Goal: Task Accomplishment & Management: Manage account settings

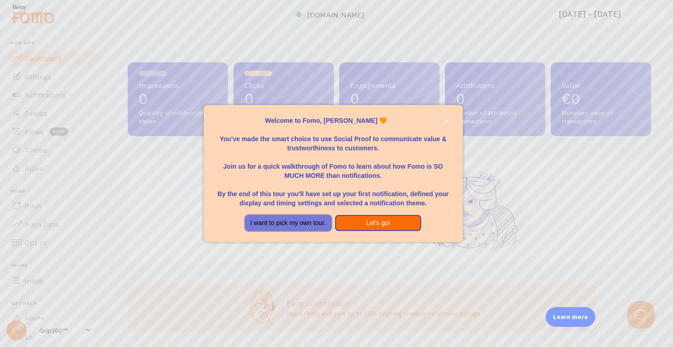
drag, startPoint x: 316, startPoint y: 228, endPoint x: 356, endPoint y: 230, distance: 39.4
click at [356, 233] on div "Welcome to Fomo, Matteo Siri 🧡 You've made the smart choice to use Social Proof…" at bounding box center [333, 173] width 259 height 137
click at [356, 226] on button "Let's go!" at bounding box center [378, 223] width 87 height 16
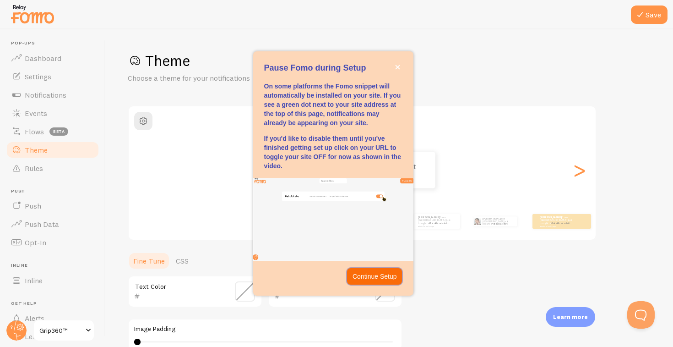
click at [359, 277] on p "Continue Setup" at bounding box center [375, 276] width 44 height 9
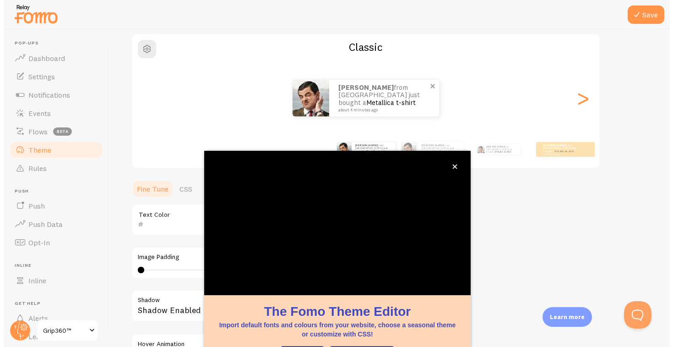
scroll to position [72, 0]
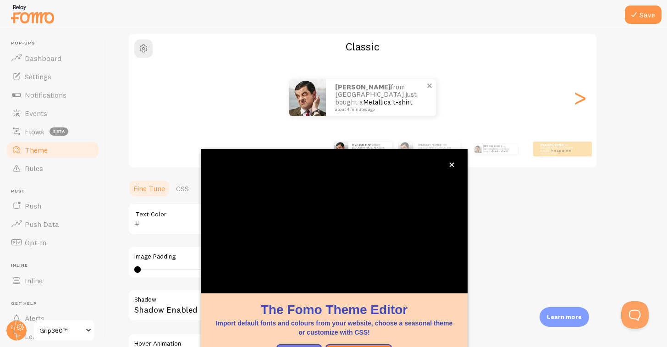
click at [383, 99] on link "Metallica t-shirt" at bounding box center [387, 102] width 49 height 9
click at [430, 87] on span at bounding box center [429, 86] width 16 height 16
click at [452, 166] on icon "close," at bounding box center [451, 164] width 5 height 5
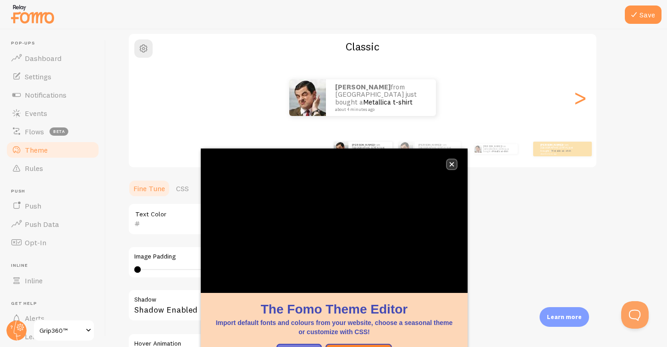
click at [454, 162] on icon "close," at bounding box center [451, 164] width 5 height 5
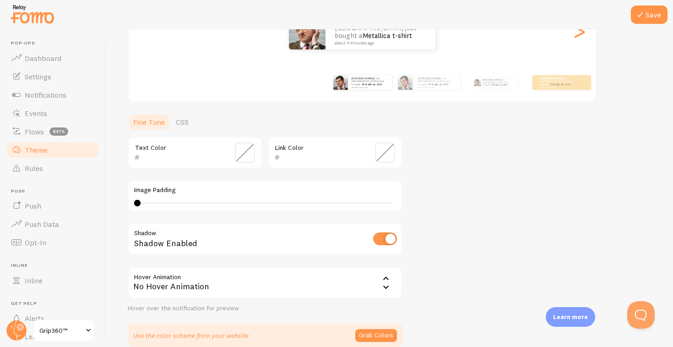
scroll to position [142, 0]
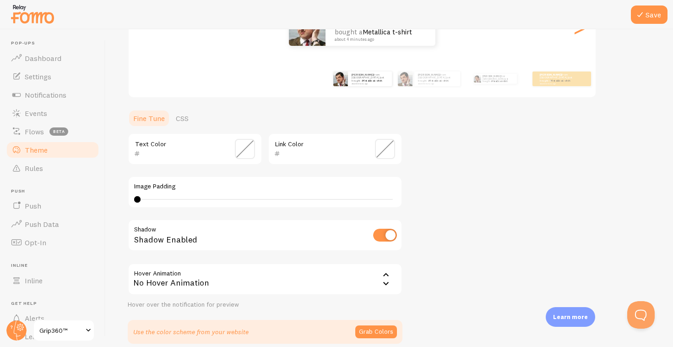
click at [156, 151] on input "text" at bounding box center [182, 153] width 84 height 11
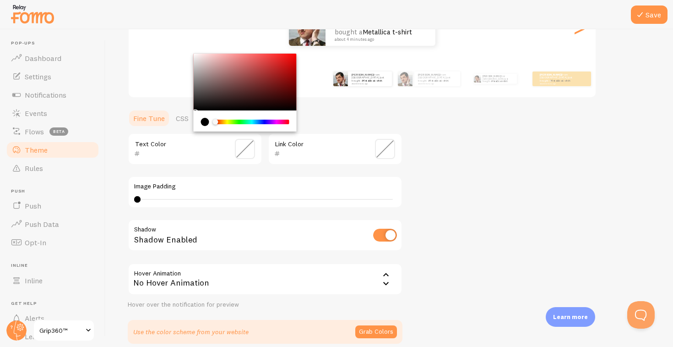
click at [209, 172] on div "Text Color Link Color Image Padding 0 0 - undefined Shadow Shadow Enabled Hover…" at bounding box center [265, 221] width 275 height 176
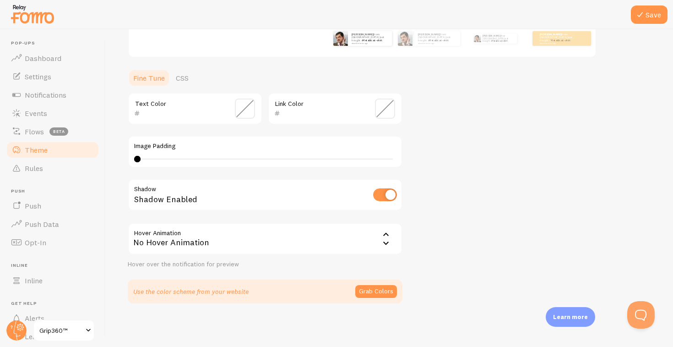
scroll to position [183, 0]
click at [389, 290] on button "Grab Colors" at bounding box center [377, 291] width 42 height 13
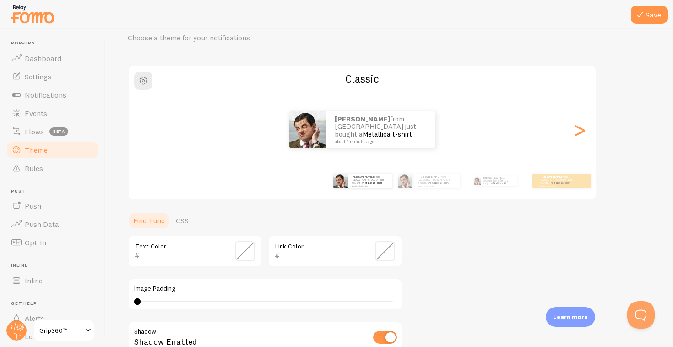
scroll to position [40, 0]
click at [383, 254] on span at bounding box center [385, 251] width 20 height 20
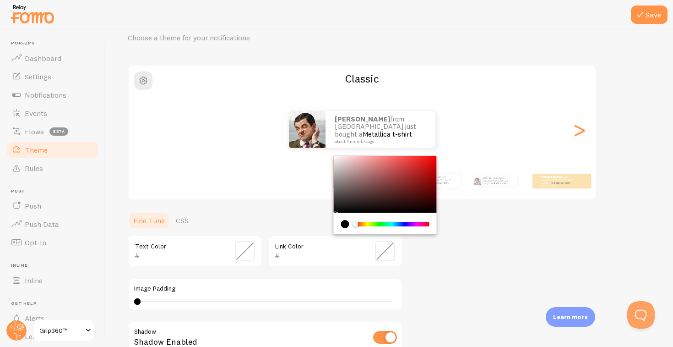
click at [469, 262] on div "Theme Choose a theme for your notifications Classic Matteo from Italy just boug…" at bounding box center [390, 226] width 524 height 431
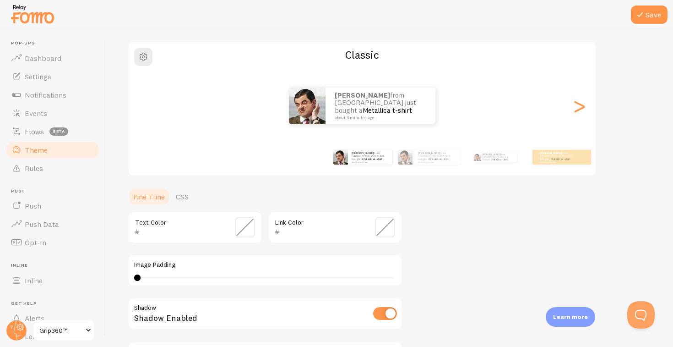
scroll to position [115, 0]
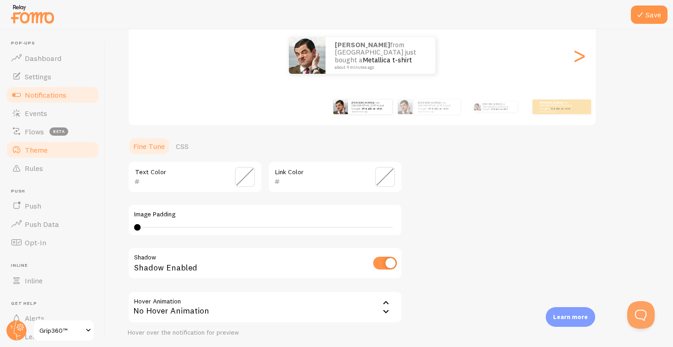
click at [40, 94] on span "Notifications" at bounding box center [46, 94] width 42 height 9
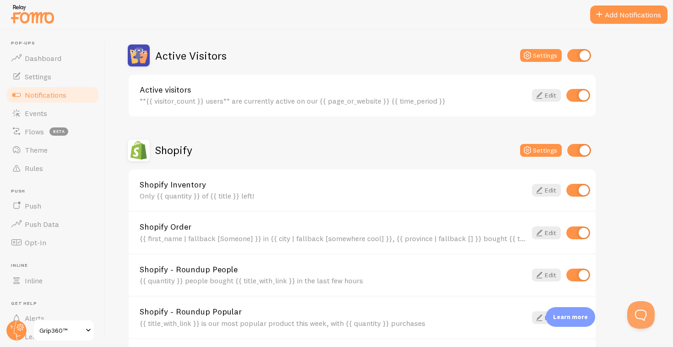
scroll to position [51, 0]
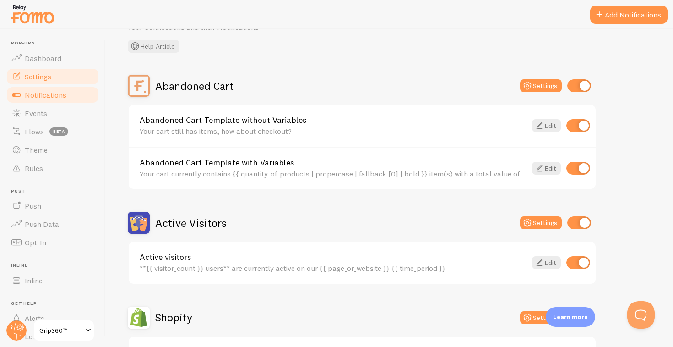
click at [74, 82] on link "Settings" at bounding box center [52, 76] width 94 height 18
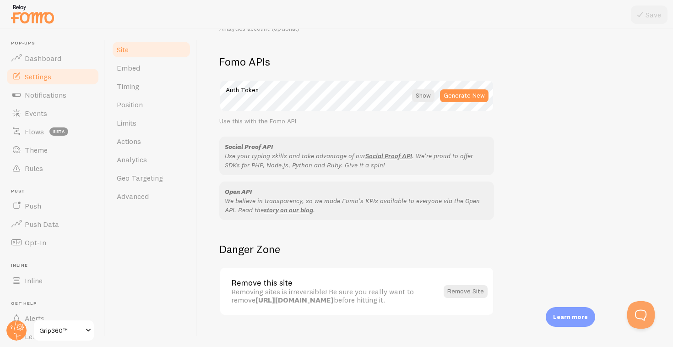
scroll to position [518, 0]
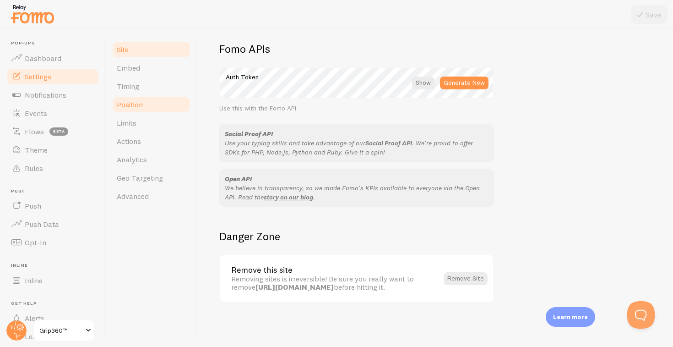
click at [133, 101] on span "Position" at bounding box center [130, 104] width 26 height 9
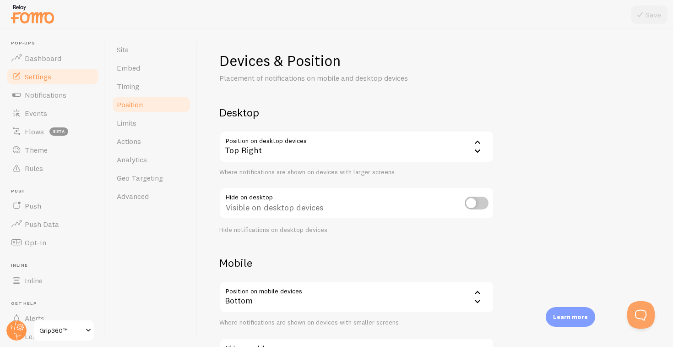
click at [273, 154] on div "Top Right" at bounding box center [356, 147] width 275 height 32
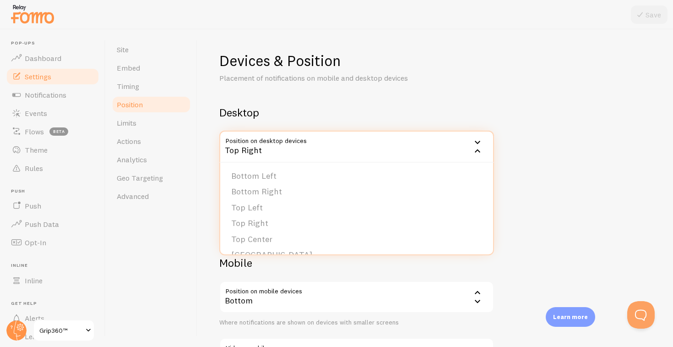
click at [292, 100] on div "Devices & Position Placement of notifications on mobile and desktop devices Des…" at bounding box center [435, 217] width 432 height 333
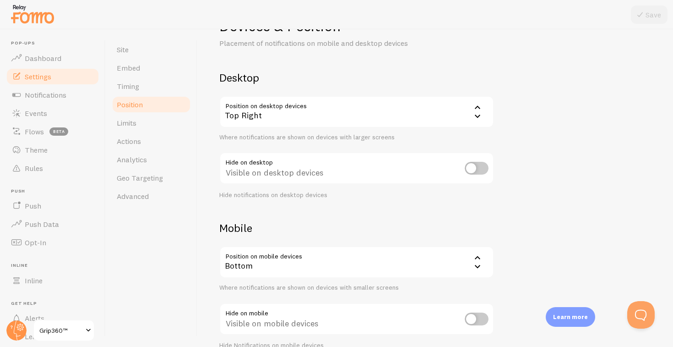
scroll to position [81, 0]
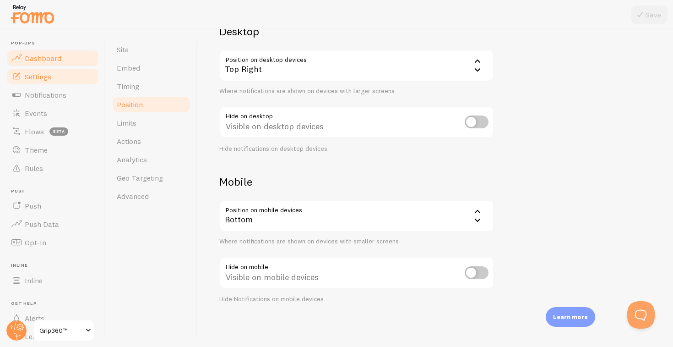
click at [55, 62] on link "Dashboard" at bounding box center [52, 58] width 94 height 18
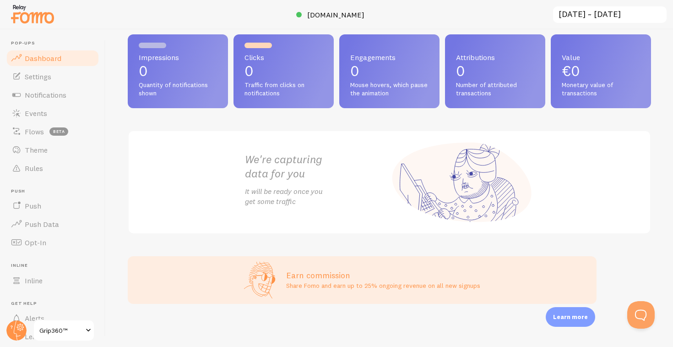
scroll to position [29, 0]
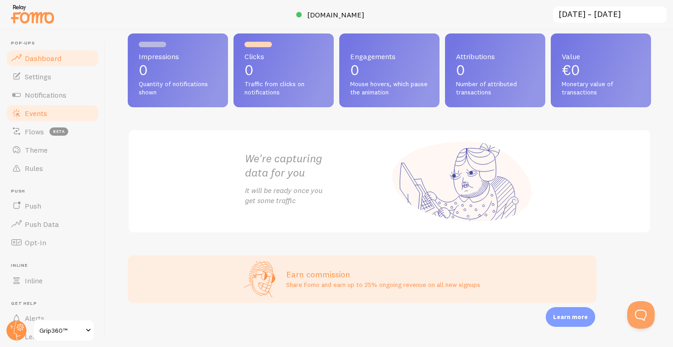
click at [44, 114] on span "Events" at bounding box center [36, 113] width 22 height 9
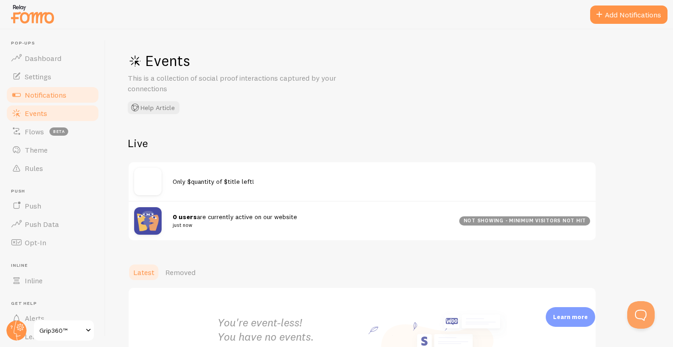
click at [50, 99] on span "Notifications" at bounding box center [46, 94] width 42 height 9
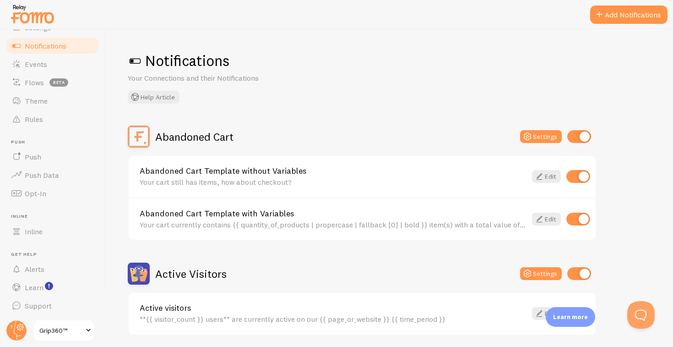
scroll to position [50, 0]
click at [50, 230] on link "Inline" at bounding box center [52, 230] width 94 height 18
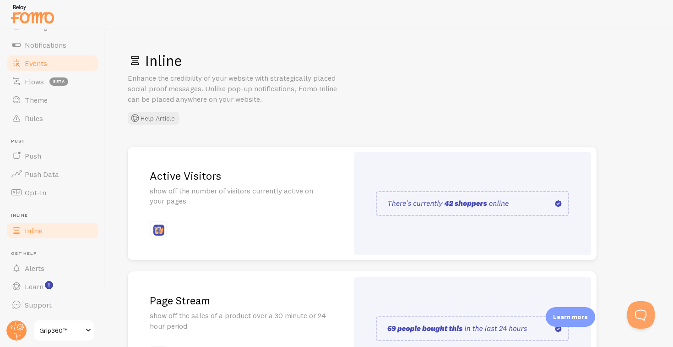
click at [40, 68] on link "Events" at bounding box center [52, 63] width 94 height 18
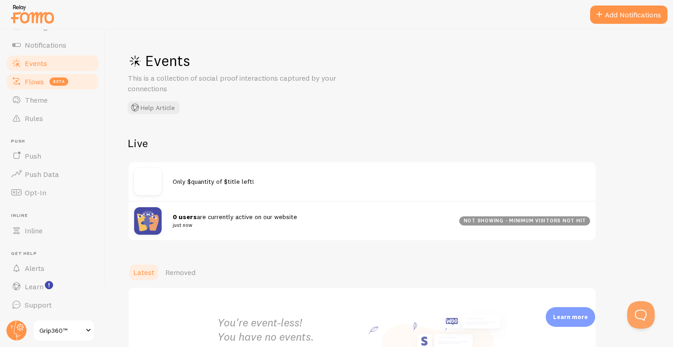
click at [37, 80] on span "Flows" at bounding box center [34, 81] width 19 height 9
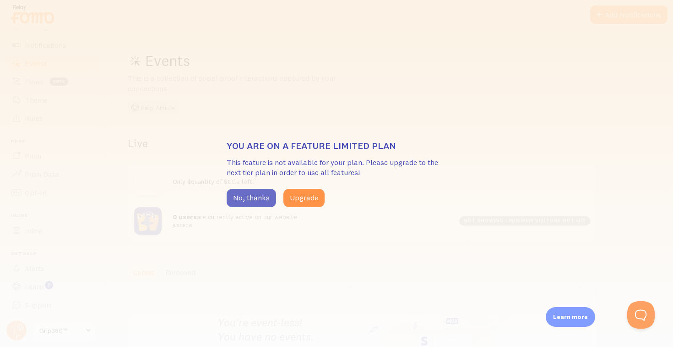
click at [263, 197] on button "No, thanks" at bounding box center [251, 198] width 49 height 18
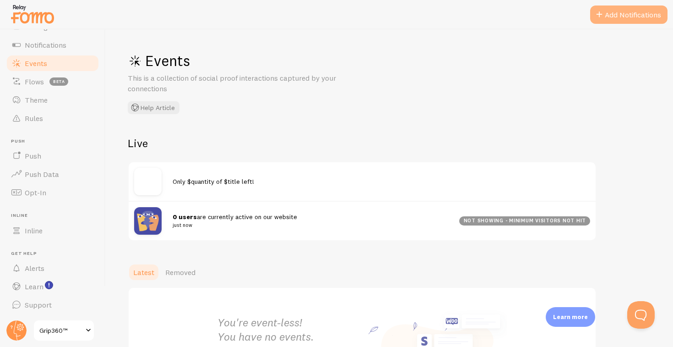
click at [611, 11] on button "Add Notifications" at bounding box center [629, 14] width 77 height 18
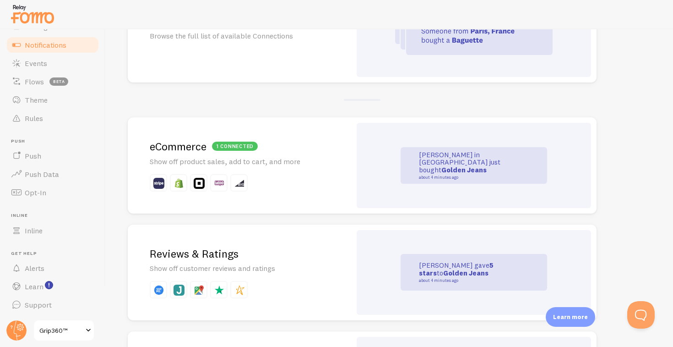
scroll to position [209, 0]
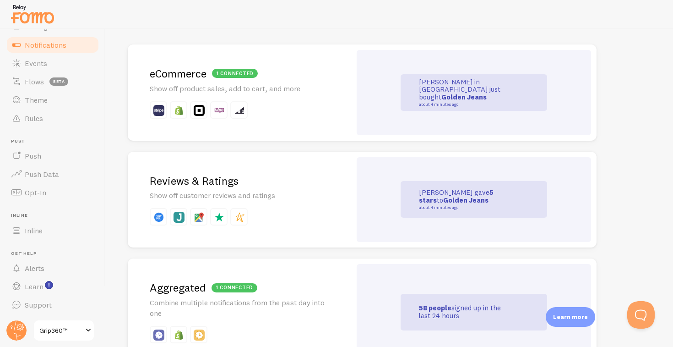
click at [252, 109] on p at bounding box center [240, 109] width 180 height 17
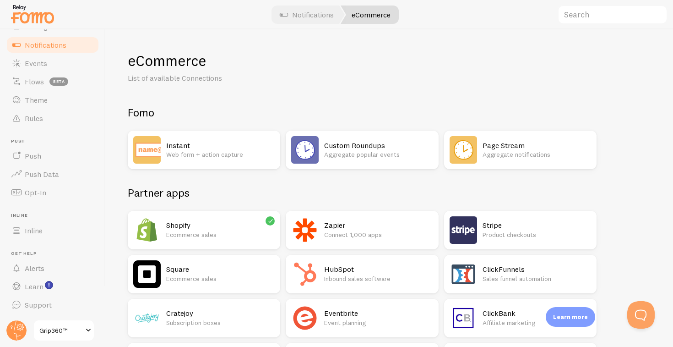
click at [224, 229] on h2 "Shopify" at bounding box center [220, 225] width 109 height 10
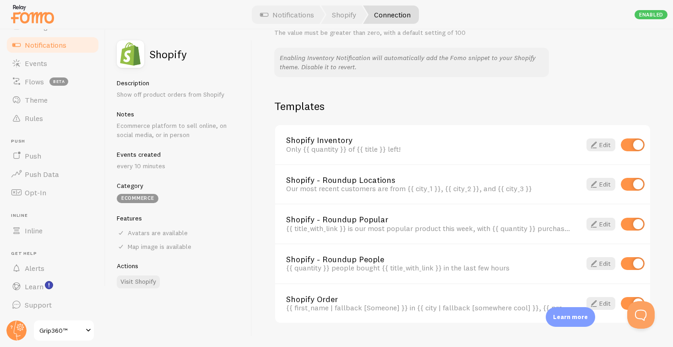
scroll to position [617, 0]
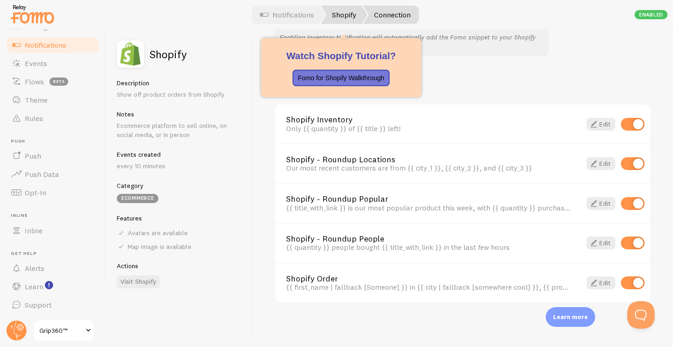
click at [335, 11] on link "Shopify" at bounding box center [344, 14] width 46 height 18
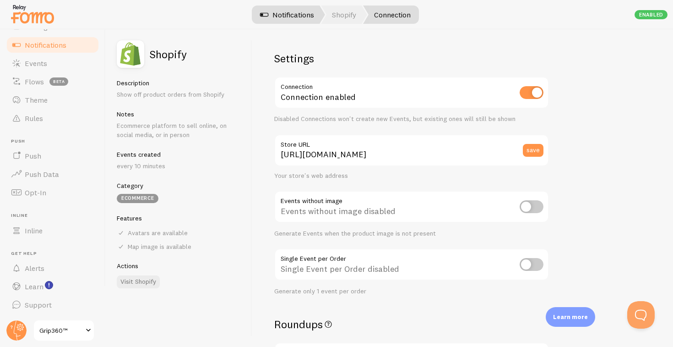
click at [302, 16] on link "Notifications" at bounding box center [287, 14] width 76 height 18
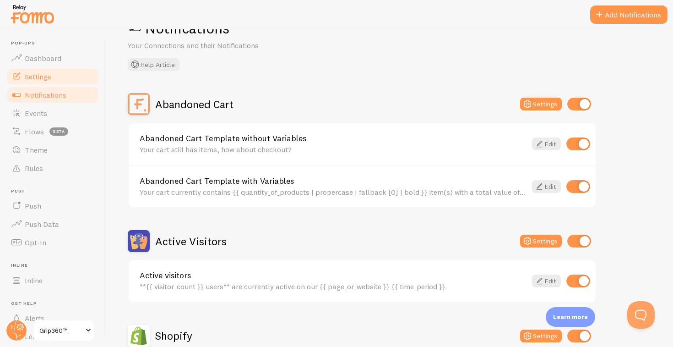
click at [55, 75] on link "Settings" at bounding box center [52, 76] width 94 height 18
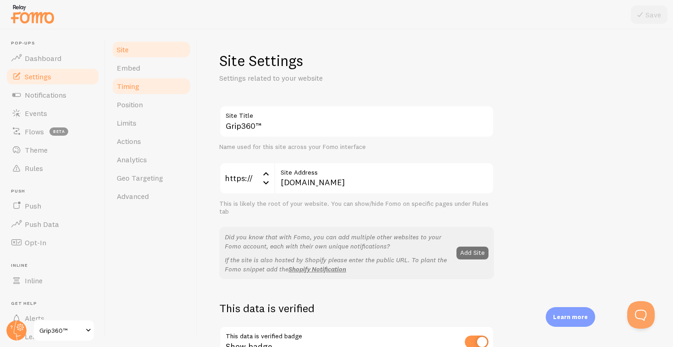
click at [149, 88] on link "Timing" at bounding box center [151, 86] width 80 height 18
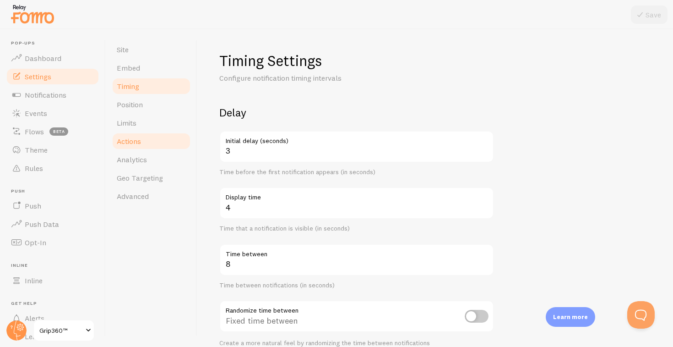
click at [132, 136] on link "Actions" at bounding box center [151, 141] width 80 height 18
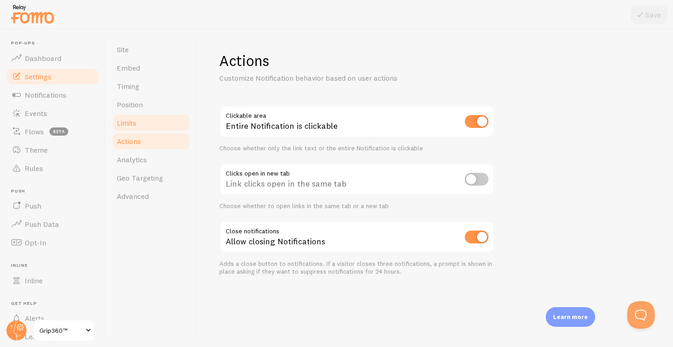
click at [136, 114] on link "Limits" at bounding box center [151, 123] width 80 height 18
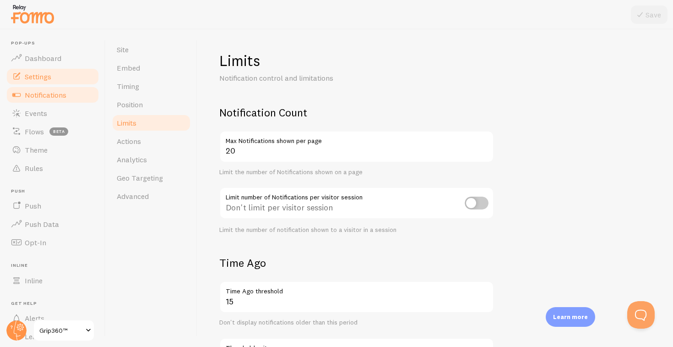
click at [57, 100] on link "Notifications" at bounding box center [52, 95] width 94 height 18
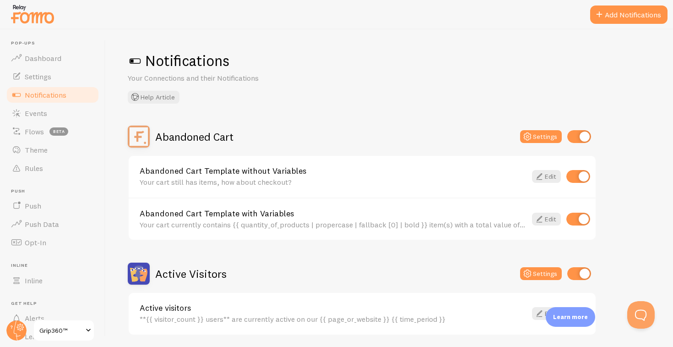
click at [141, 59] on span at bounding box center [135, 61] width 15 height 15
click at [135, 60] on span at bounding box center [135, 61] width 15 height 15
click at [133, 60] on span at bounding box center [135, 61] width 15 height 15
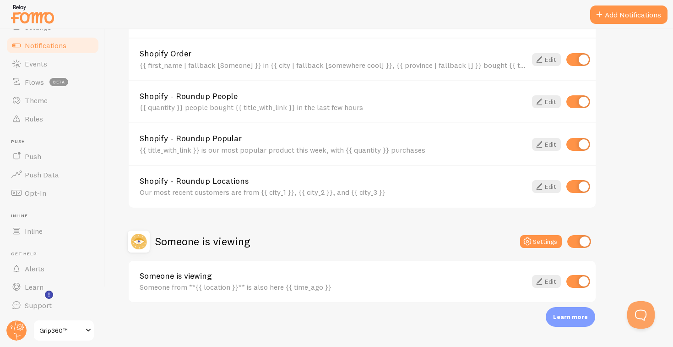
scroll to position [50, 0]
click at [44, 267] on span "Alerts" at bounding box center [35, 267] width 20 height 9
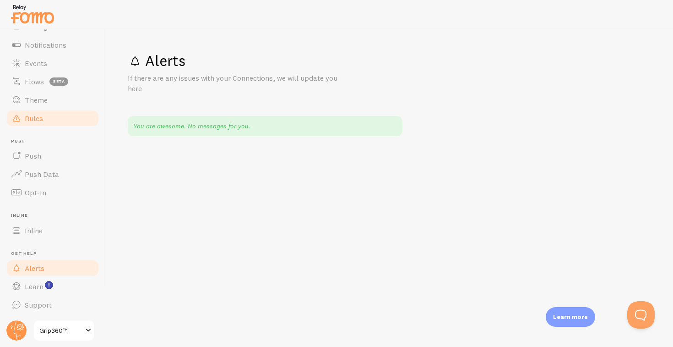
click at [52, 123] on link "Rules" at bounding box center [52, 118] width 94 height 18
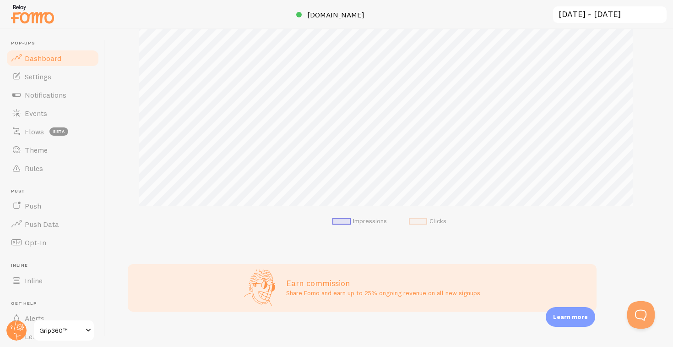
scroll to position [165, 0]
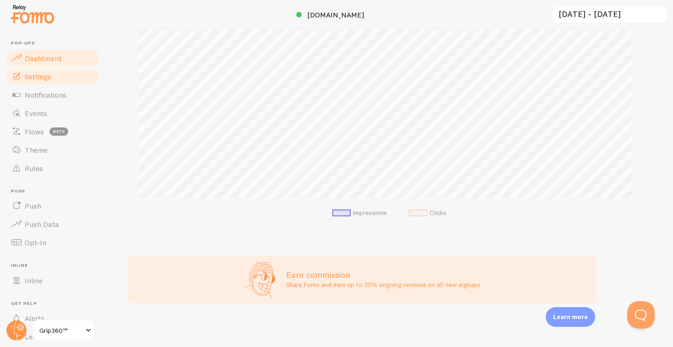
click at [63, 76] on link "Settings" at bounding box center [52, 76] width 94 height 18
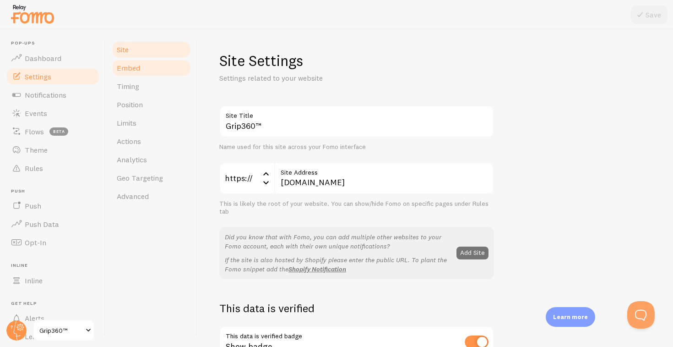
click at [136, 70] on span "Embed" at bounding box center [128, 67] width 23 height 9
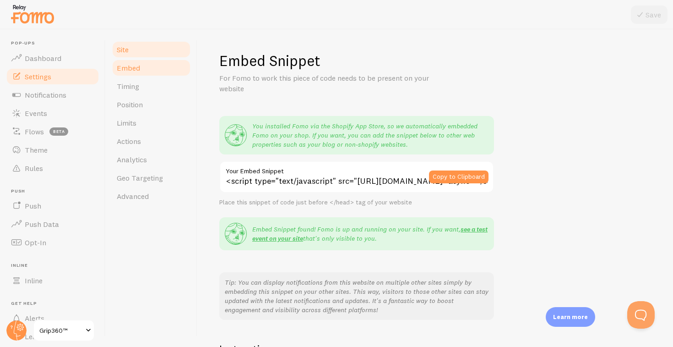
click at [144, 57] on link "Site" at bounding box center [151, 49] width 80 height 18
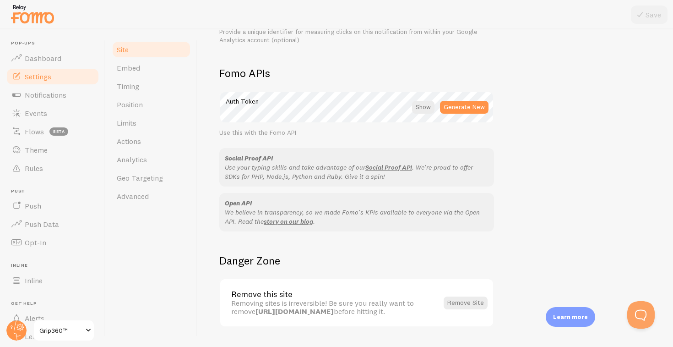
scroll to position [518, 0]
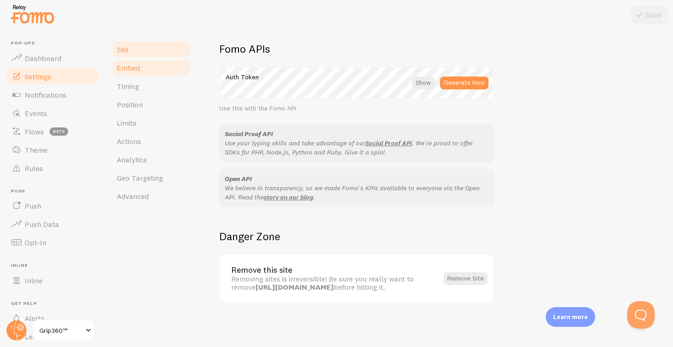
click at [156, 71] on link "Embed" at bounding box center [151, 68] width 80 height 18
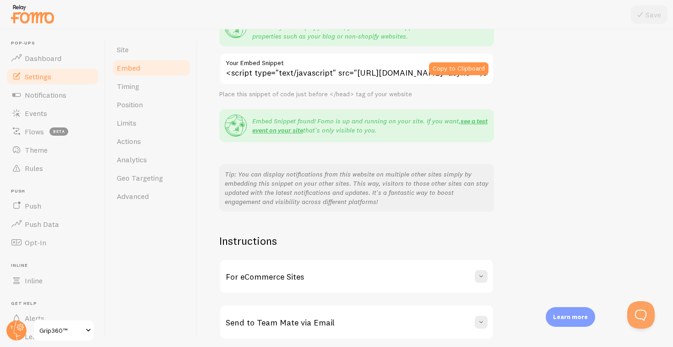
scroll to position [145, 0]
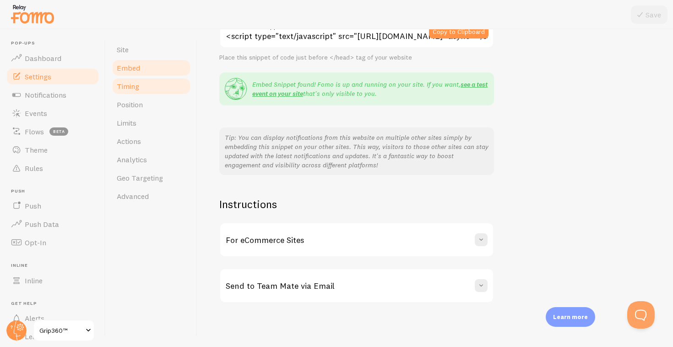
click at [153, 85] on link "Timing" at bounding box center [151, 86] width 80 height 18
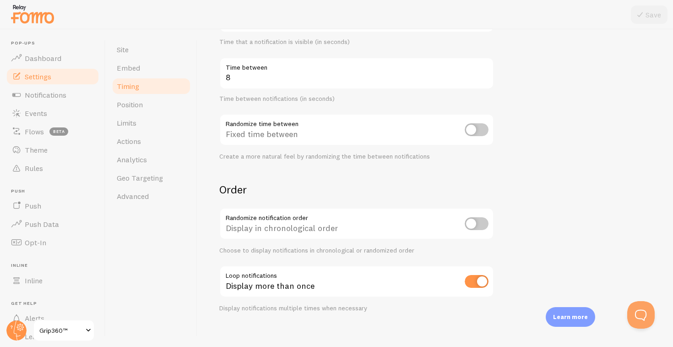
scroll to position [196, 0]
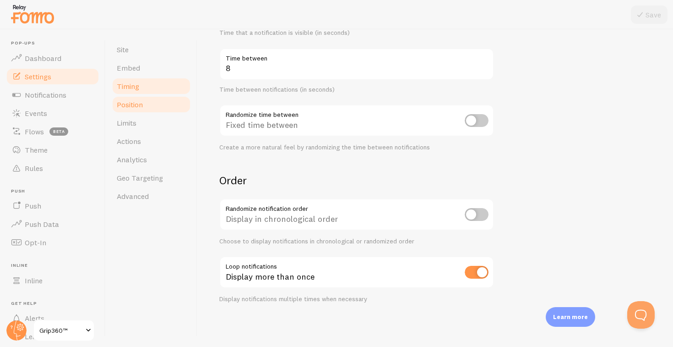
click at [127, 104] on span "Position" at bounding box center [130, 104] width 26 height 9
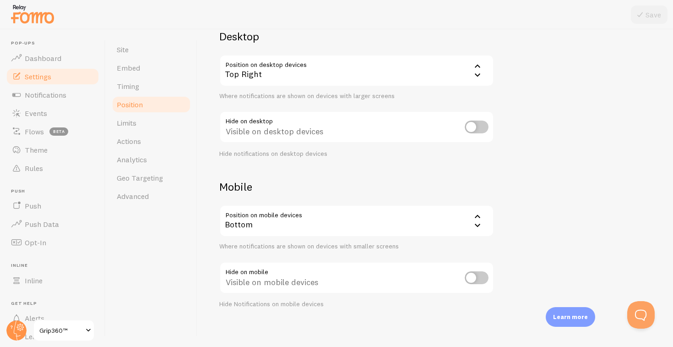
scroll to position [81, 0]
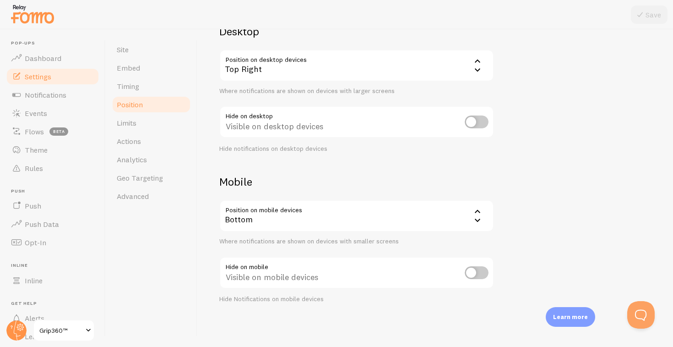
click at [300, 215] on div "Bottom" at bounding box center [356, 216] width 275 height 32
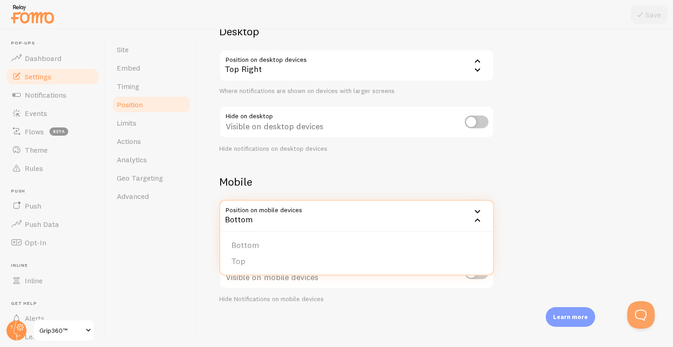
click at [293, 185] on h2 "Mobile" at bounding box center [356, 182] width 275 height 14
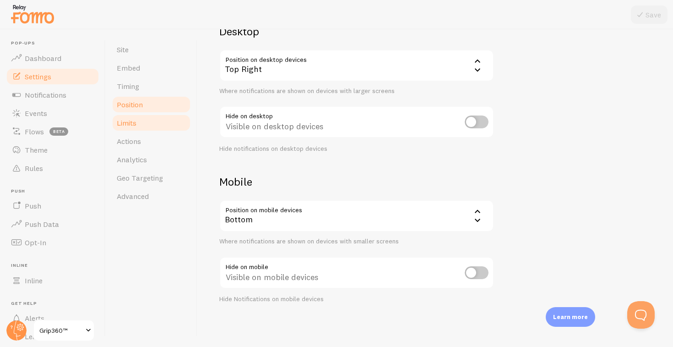
click at [140, 124] on link "Limits" at bounding box center [151, 123] width 80 height 18
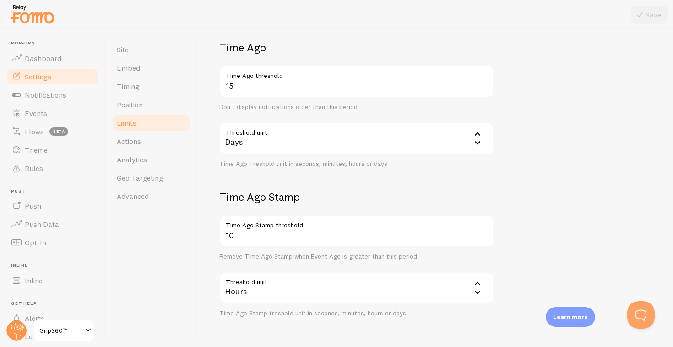
scroll to position [221, 0]
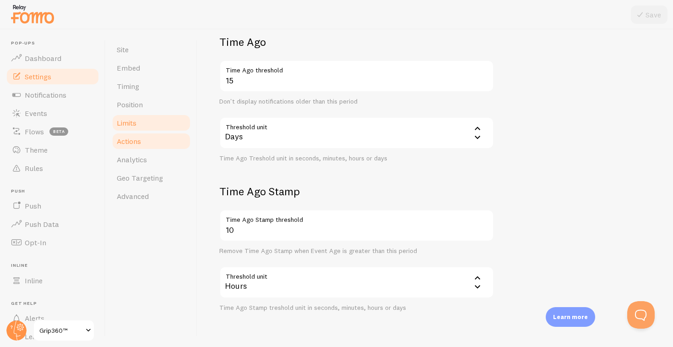
click at [150, 138] on link "Actions" at bounding box center [151, 141] width 80 height 18
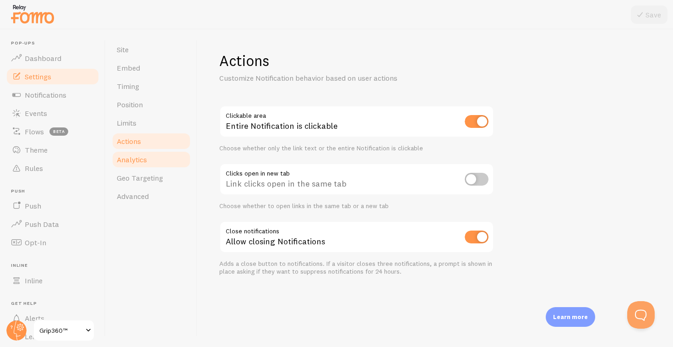
click at [156, 160] on link "Analytics" at bounding box center [151, 159] width 80 height 18
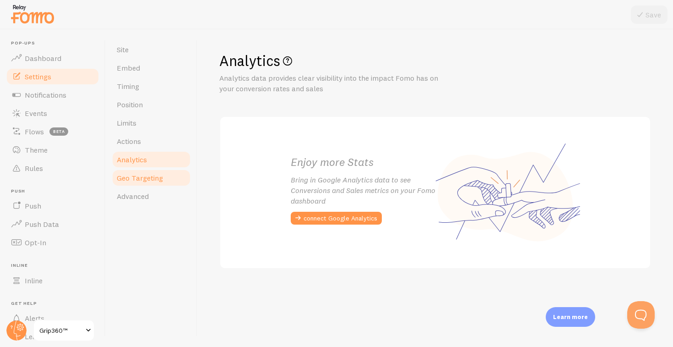
click at [153, 175] on span "Geo Targeting" at bounding box center [140, 177] width 46 height 9
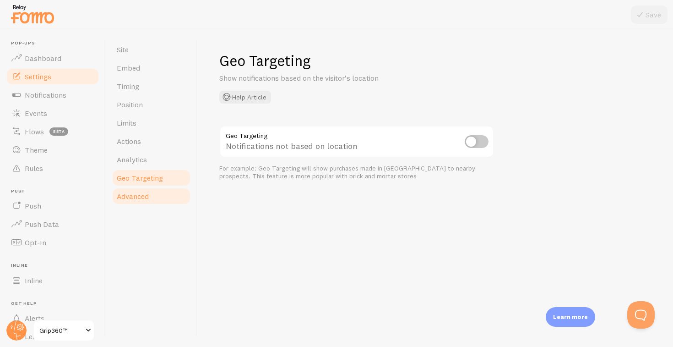
click at [148, 198] on span "Advanced" at bounding box center [133, 196] width 32 height 9
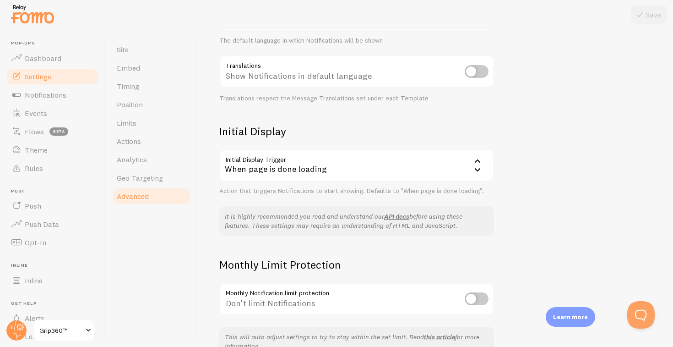
scroll to position [185, 0]
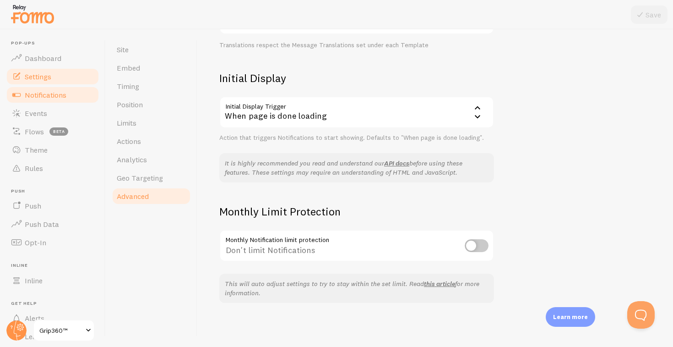
click at [49, 97] on span "Notifications" at bounding box center [46, 94] width 42 height 9
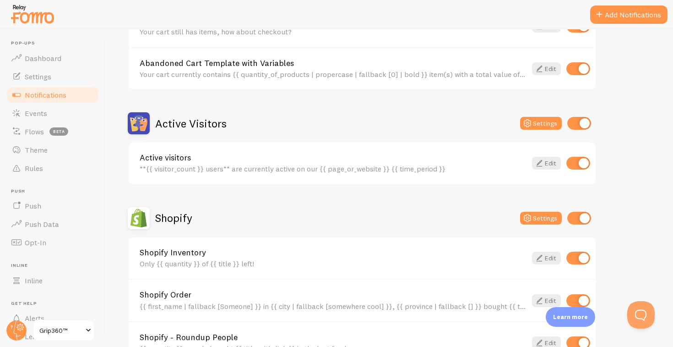
scroll to position [70, 0]
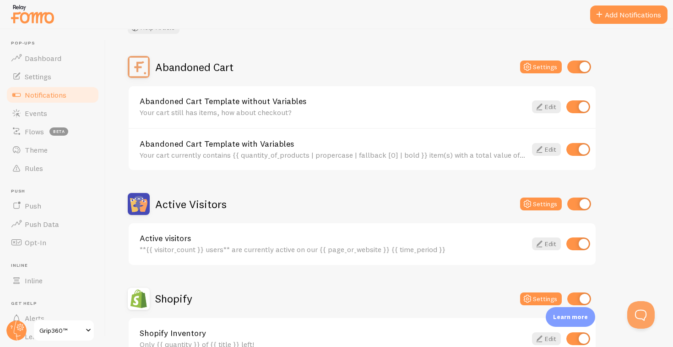
click at [577, 102] on input "checkbox" at bounding box center [579, 106] width 24 height 13
checkbox input "false"
click at [580, 148] on input "checkbox" at bounding box center [579, 149] width 24 height 13
checkbox input "false"
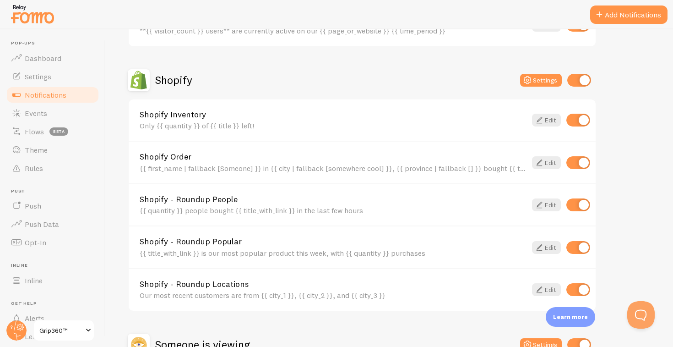
scroll to position [289, 0]
click at [546, 121] on link "Edit" at bounding box center [546, 119] width 29 height 13
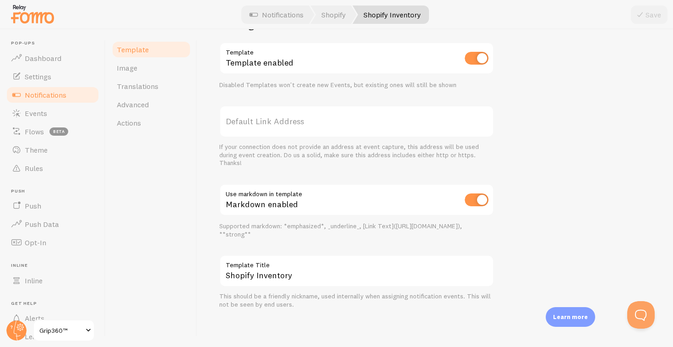
scroll to position [239, 0]
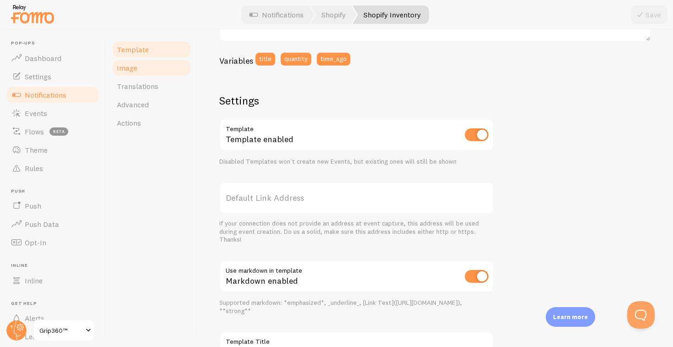
click at [151, 66] on link "Image" at bounding box center [151, 68] width 80 height 18
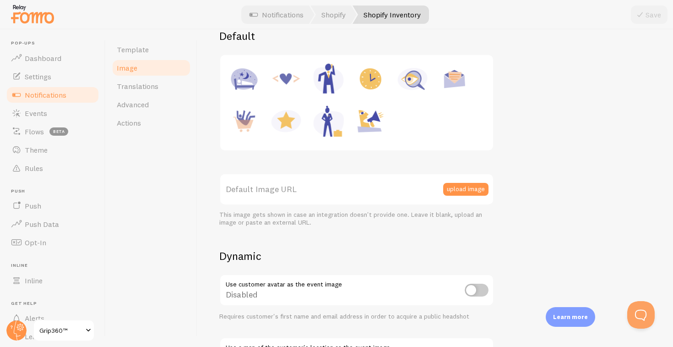
scroll to position [202, 0]
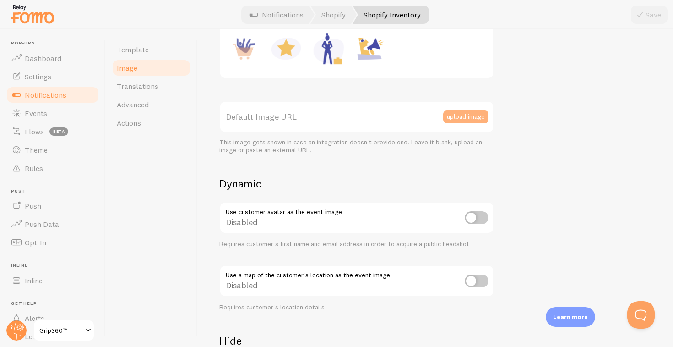
click at [466, 121] on button "upload image" at bounding box center [465, 116] width 45 height 13
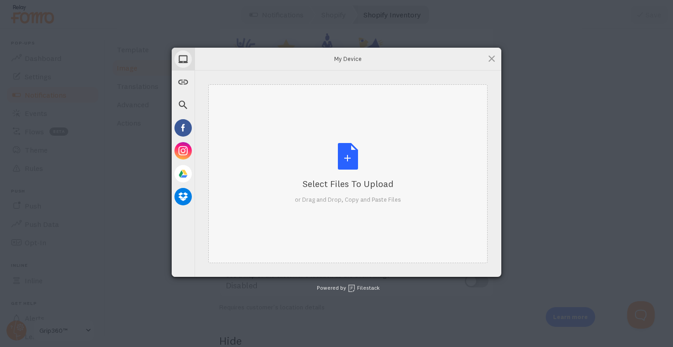
click at [323, 164] on div "Select Files to Upload or Drag and Drop, Copy and Paste Files" at bounding box center [348, 173] width 106 height 61
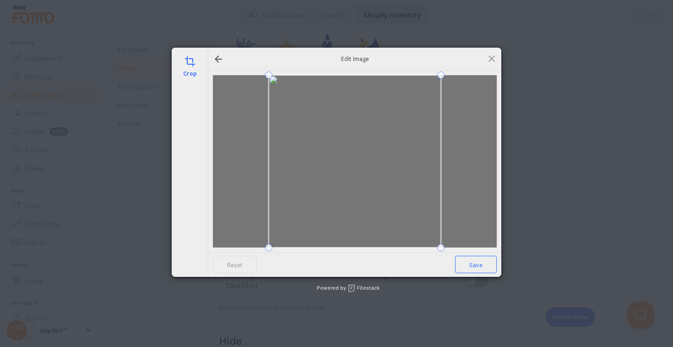
click at [481, 267] on span "Save" at bounding box center [476, 264] width 42 height 17
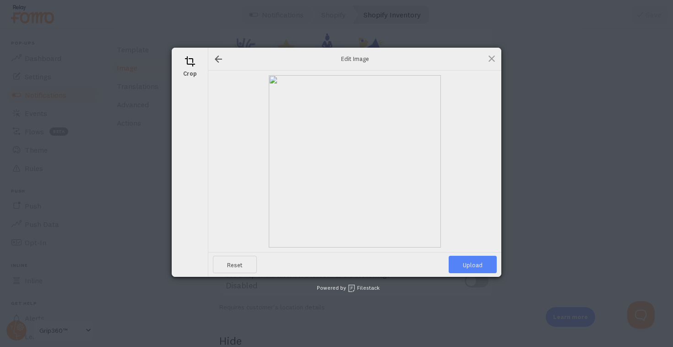
click at [479, 264] on span "Upload" at bounding box center [473, 264] width 48 height 17
type input "[URL][DOMAIN_NAME][DOMAIN_NAME]"
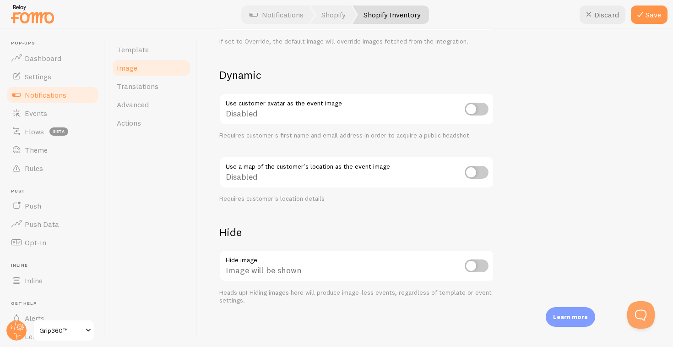
scroll to position [375, 0]
click at [147, 84] on span "Translations" at bounding box center [138, 86] width 42 height 9
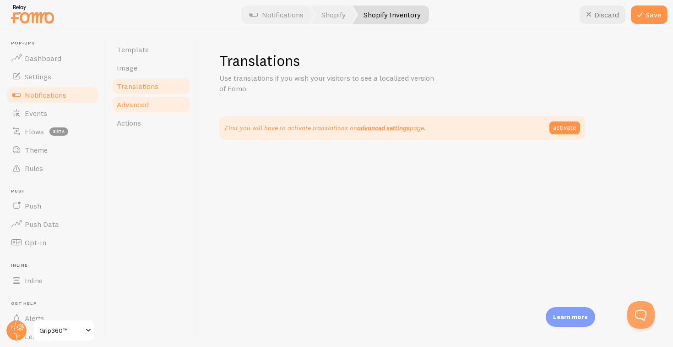
click at [147, 101] on span "Advanced" at bounding box center [133, 104] width 32 height 9
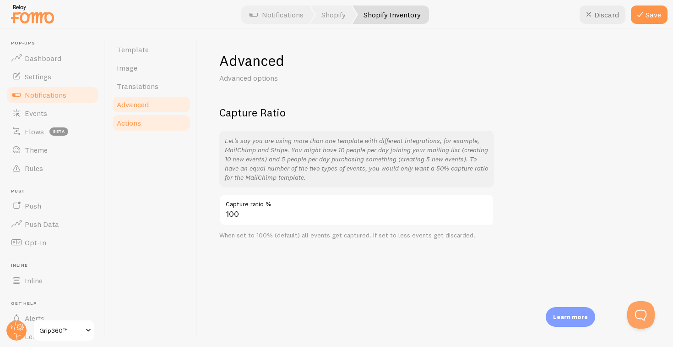
click at [153, 121] on link "Actions" at bounding box center [151, 123] width 80 height 18
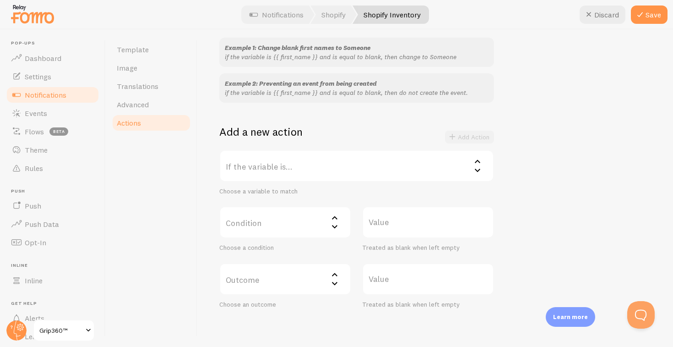
scroll to position [129, 0]
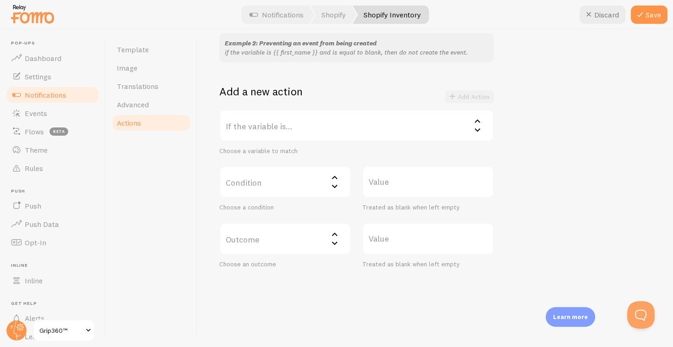
click at [227, 134] on label "If the variable is..." at bounding box center [356, 125] width 275 height 32
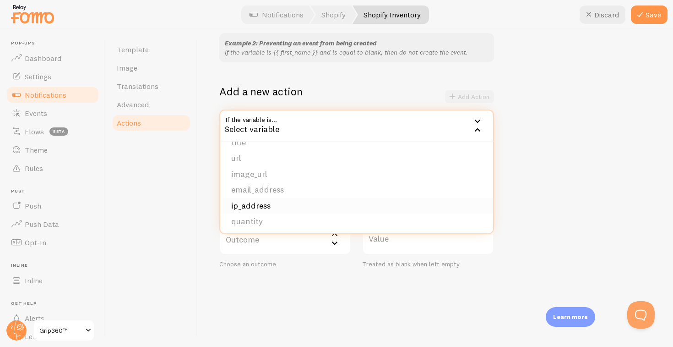
scroll to position [77, 0]
click at [213, 185] on div "Actions You can match any {{ variable }} and replace it with a word, change eve…" at bounding box center [435, 187] width 476 height 317
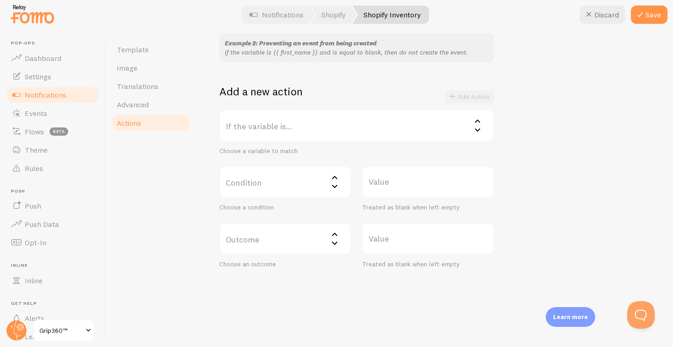
click at [661, 1] on div at bounding box center [336, 14] width 673 height 29
click at [656, 13] on button "Save" at bounding box center [649, 14] width 37 height 18
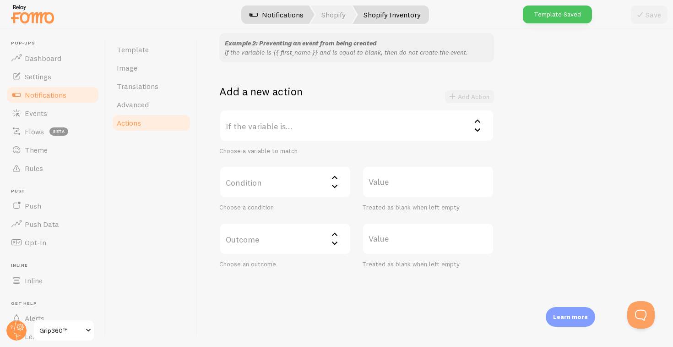
click at [273, 16] on link "Notifications" at bounding box center [277, 14] width 76 height 18
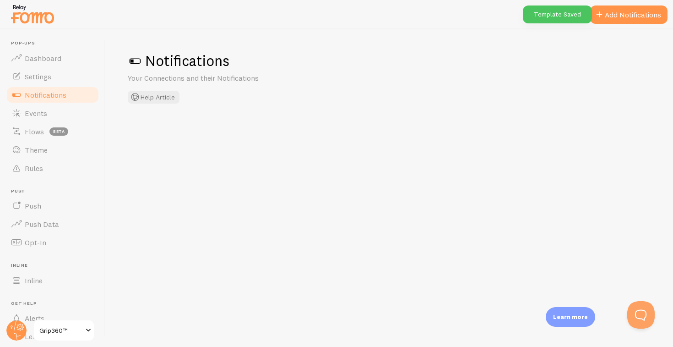
checkbox input "false"
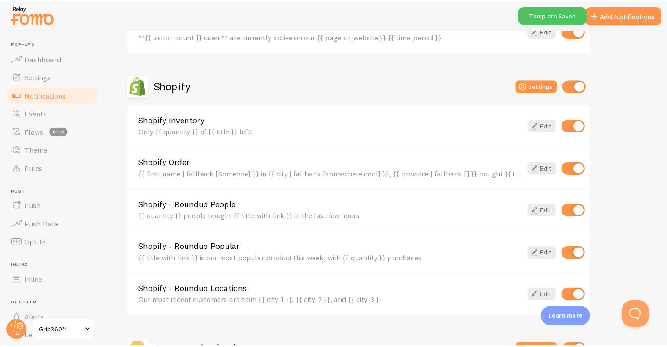
scroll to position [291, 0]
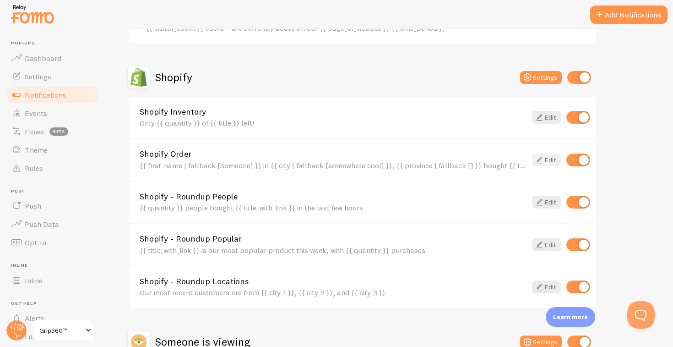
click at [547, 160] on link "Edit" at bounding box center [546, 159] width 29 height 13
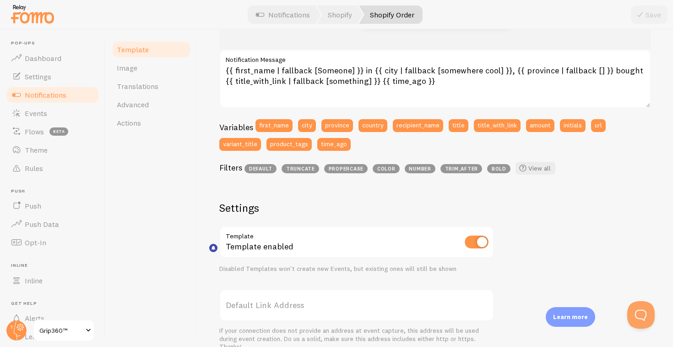
scroll to position [92, 0]
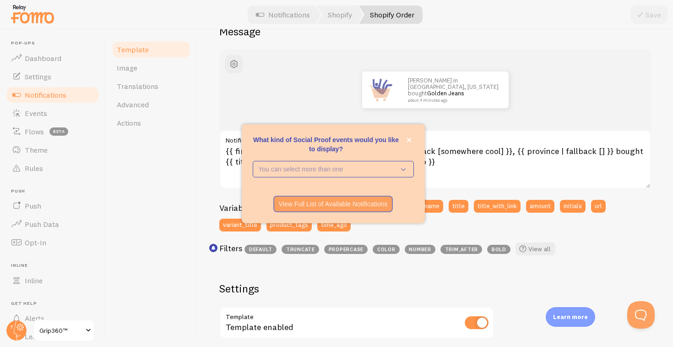
click at [641, 260] on div "[PERSON_NAME] in [GEOGRAPHIC_DATA], [US_STATE] bought Golden Jeans about 4 minu…" at bounding box center [435, 311] width 432 height 524
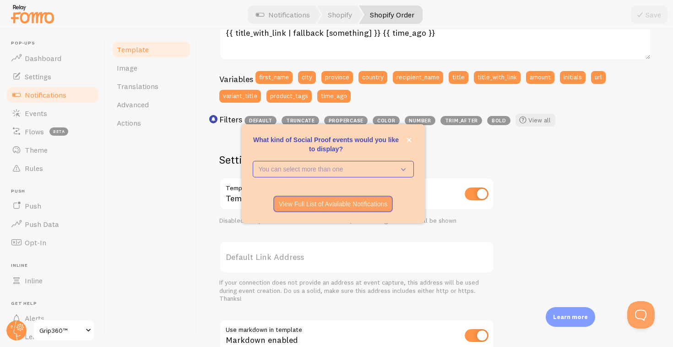
scroll to position [223, 0]
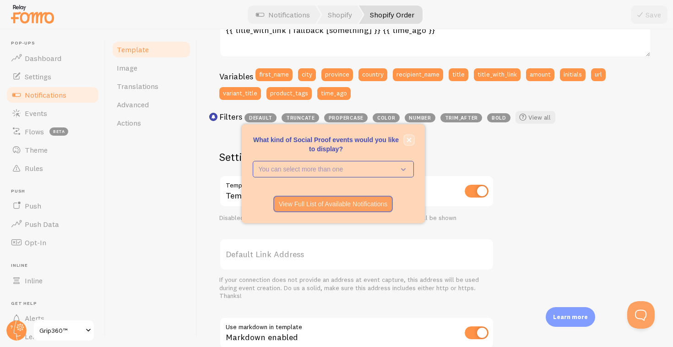
click at [409, 140] on icon "close," at bounding box center [409, 139] width 5 height 5
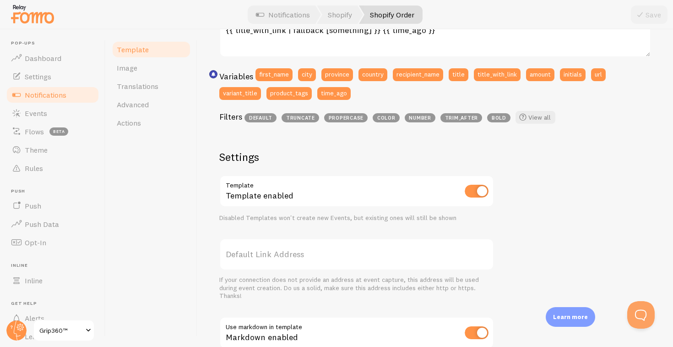
scroll to position [356, 0]
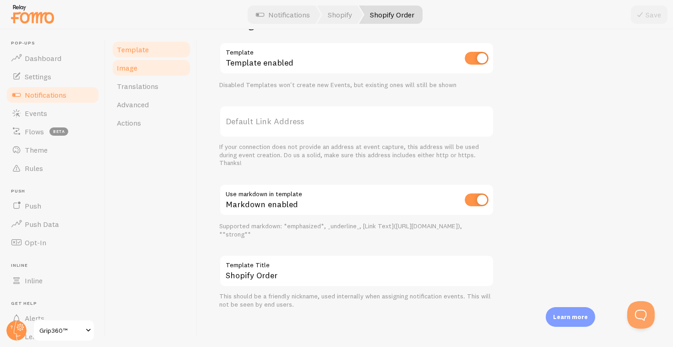
click at [150, 70] on link "Image" at bounding box center [151, 68] width 80 height 18
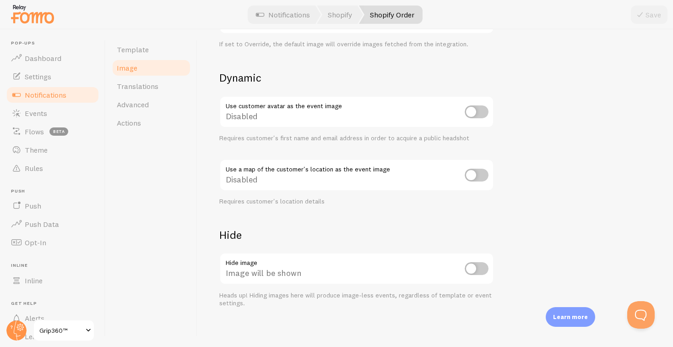
scroll to position [375, 0]
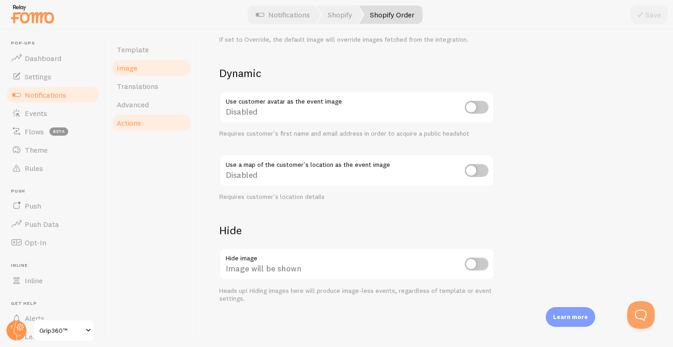
click at [131, 118] on span "Actions" at bounding box center [129, 122] width 24 height 9
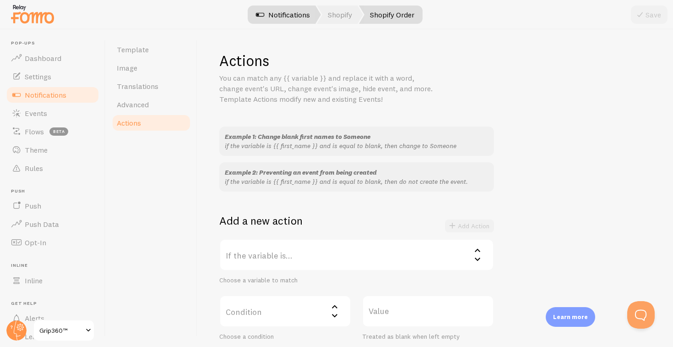
click at [257, 17] on span at bounding box center [260, 14] width 11 height 11
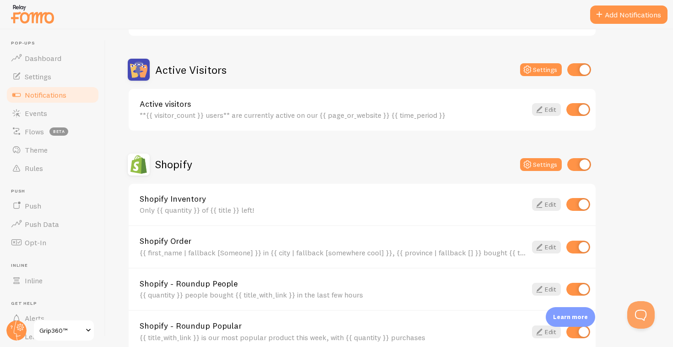
scroll to position [203, 0]
click at [537, 71] on button "Settings" at bounding box center [541, 70] width 42 height 13
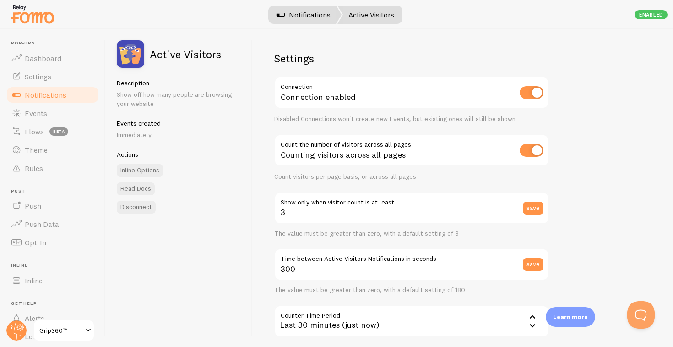
click at [292, 12] on link "Notifications" at bounding box center [304, 14] width 76 height 18
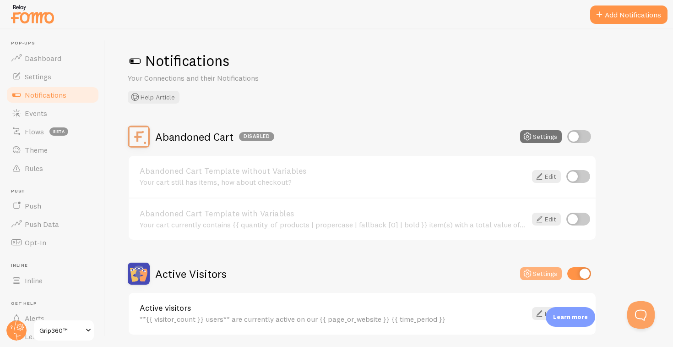
click at [541, 274] on button "Settings" at bounding box center [541, 273] width 42 height 13
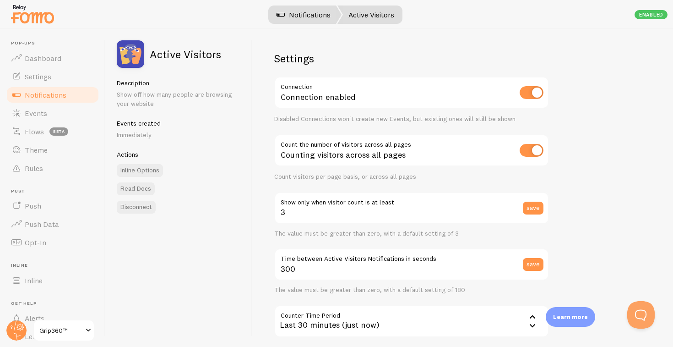
click at [295, 8] on link "Notifications" at bounding box center [304, 14] width 76 height 18
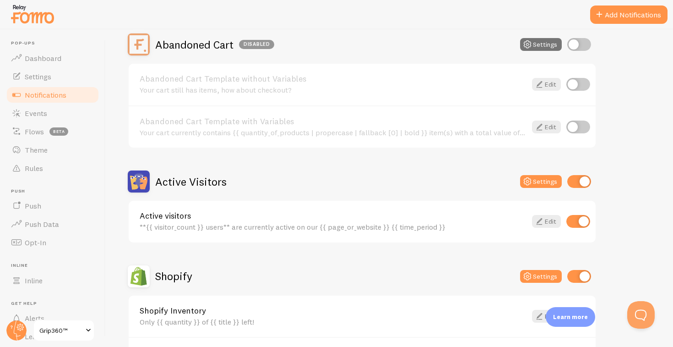
scroll to position [279, 0]
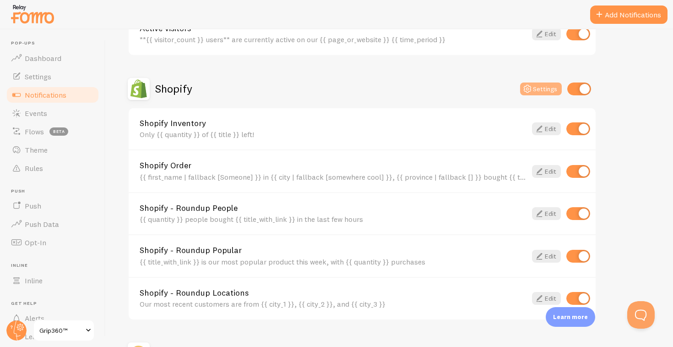
click at [537, 90] on button "Settings" at bounding box center [541, 88] width 42 height 13
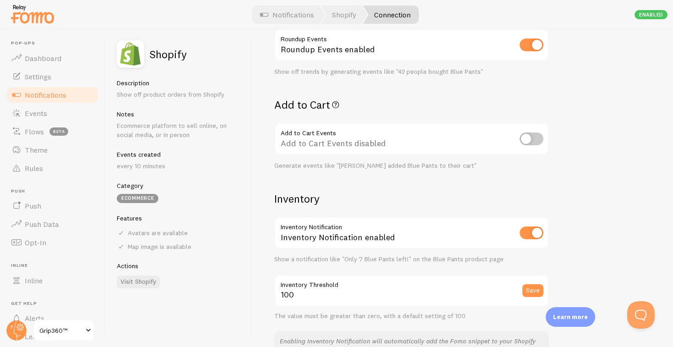
scroll to position [394, 0]
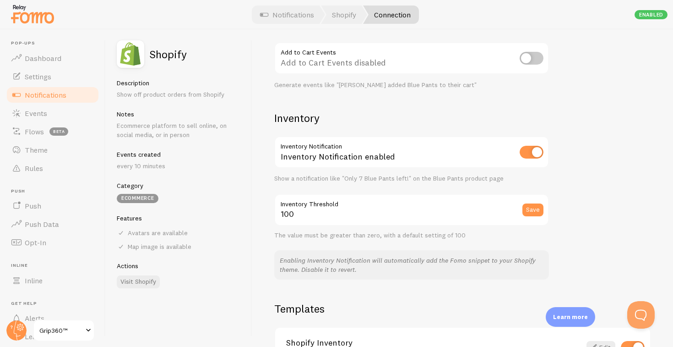
click at [536, 60] on input "checkbox" at bounding box center [532, 58] width 24 height 13
checkbox input "true"
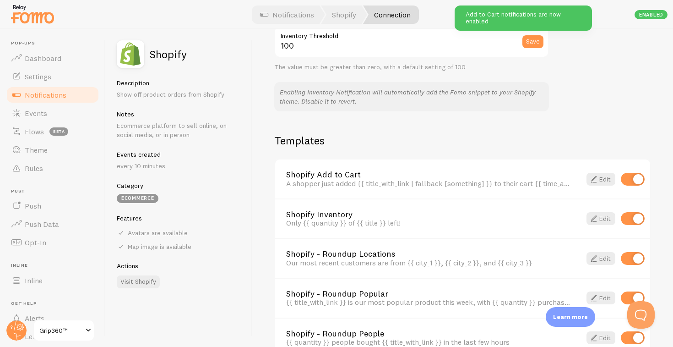
scroll to position [657, 0]
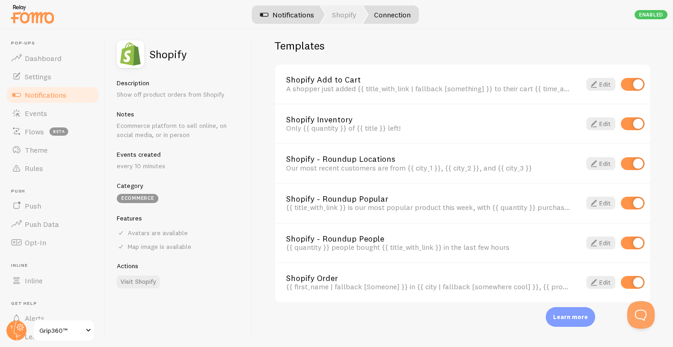
click at [274, 21] on link "Notifications" at bounding box center [287, 14] width 76 height 18
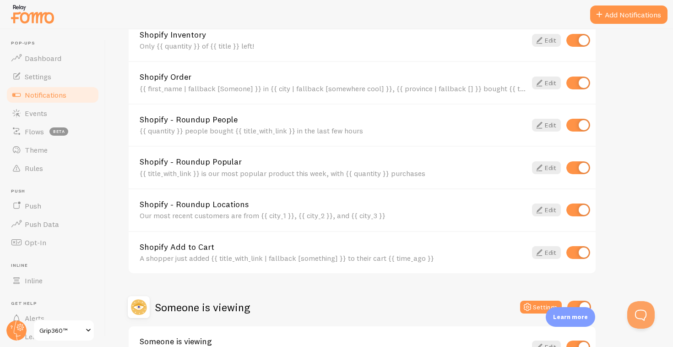
scroll to position [434, 0]
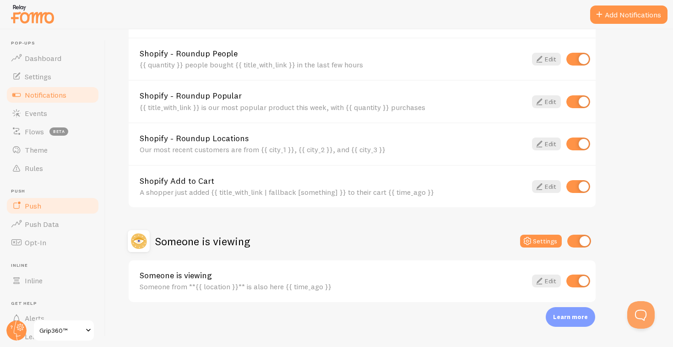
click at [28, 206] on span "Push" at bounding box center [33, 205] width 16 height 9
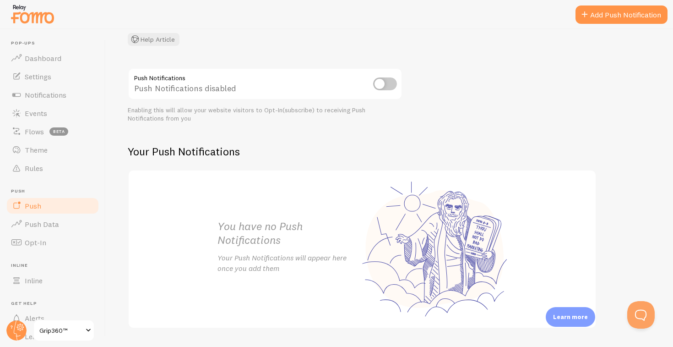
scroll to position [89, 0]
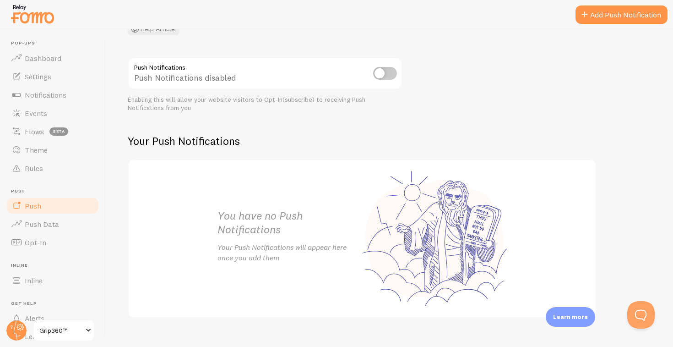
click at [389, 72] on input "checkbox" at bounding box center [385, 73] width 24 height 13
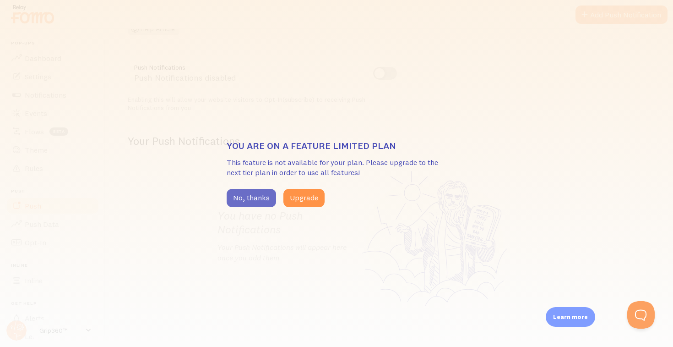
click at [256, 194] on button "No, thanks" at bounding box center [251, 198] width 49 height 18
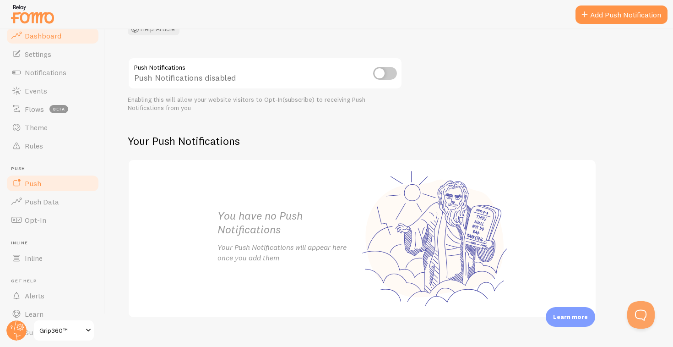
scroll to position [0, 0]
